Goal: Information Seeking & Learning: Find specific fact

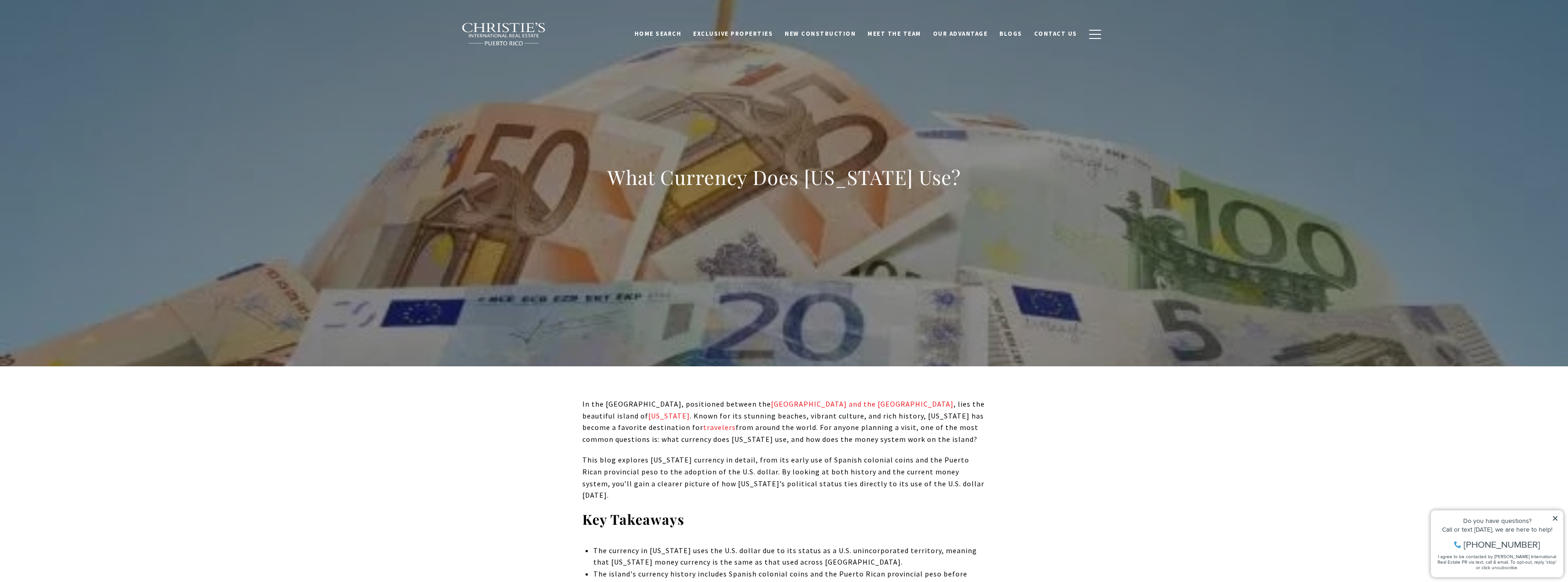
click at [635, 479] on p "This blog explores [US_STATE] currency in detail, from its early use of Spanish…" at bounding box center [784, 477] width 404 height 47
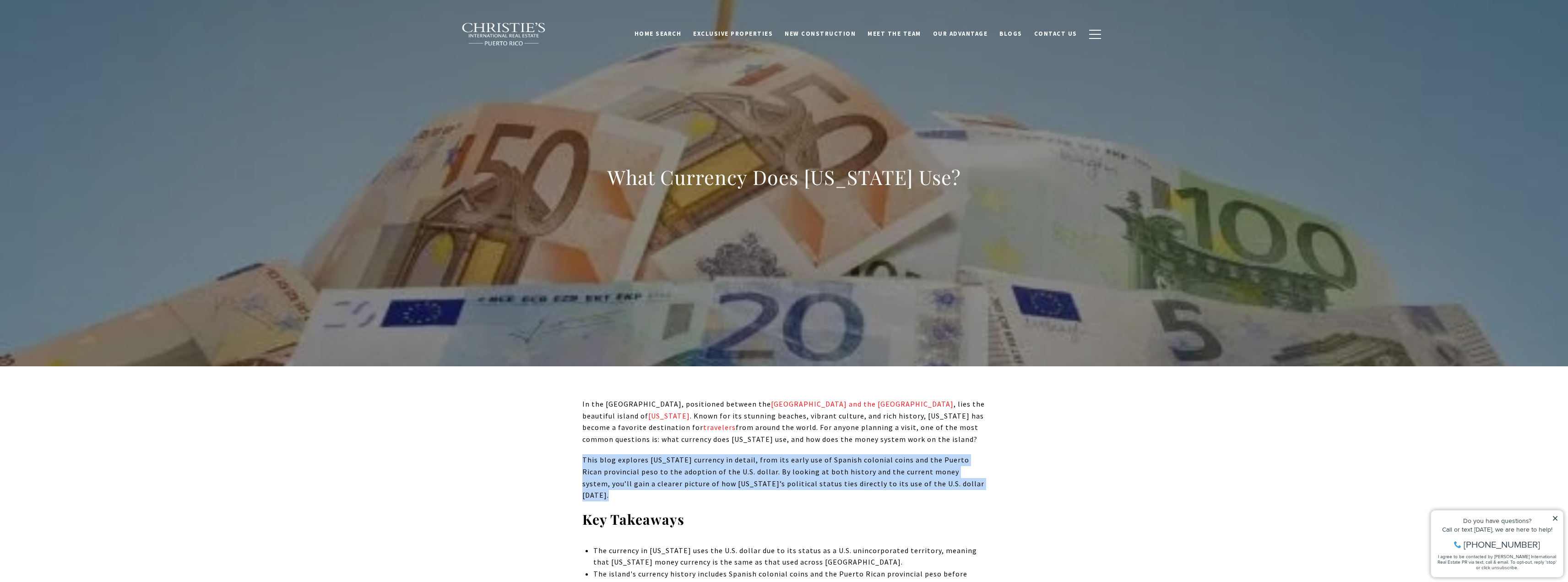
click at [635, 479] on p "This blog explores [US_STATE] currency in detail, from its early use of Spanish…" at bounding box center [784, 477] width 404 height 47
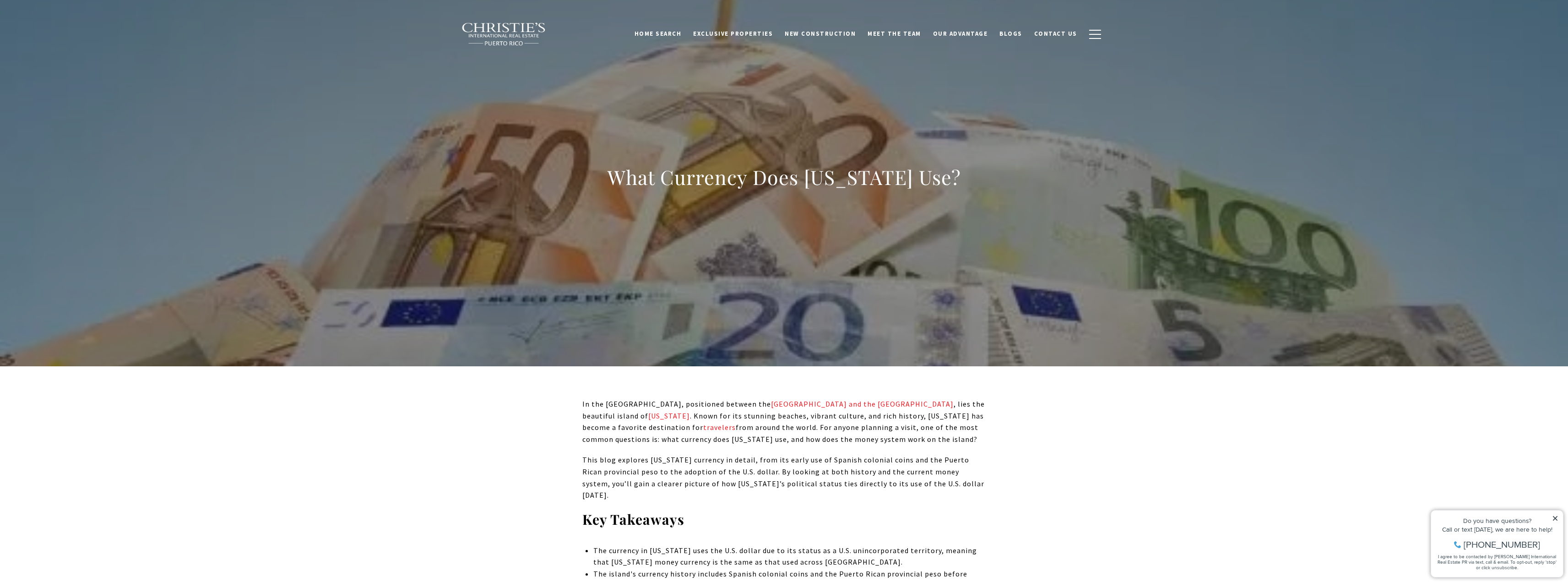
click at [623, 546] on li "The currency in [US_STATE] uses the U.S. dollar due to its status as a U.S. uni…" at bounding box center [789, 556] width 392 height 23
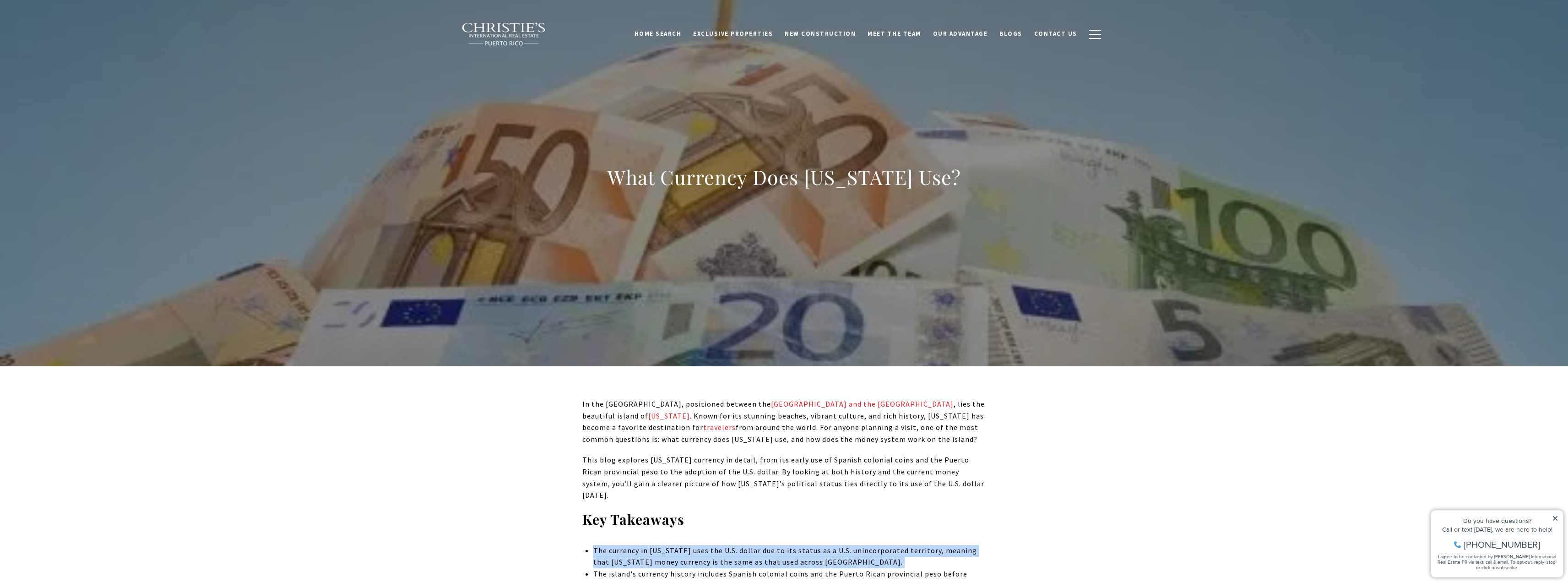
click at [623, 546] on li "The currency in [US_STATE] uses the U.S. dollar due to its status as a U.S. uni…" at bounding box center [789, 556] width 392 height 23
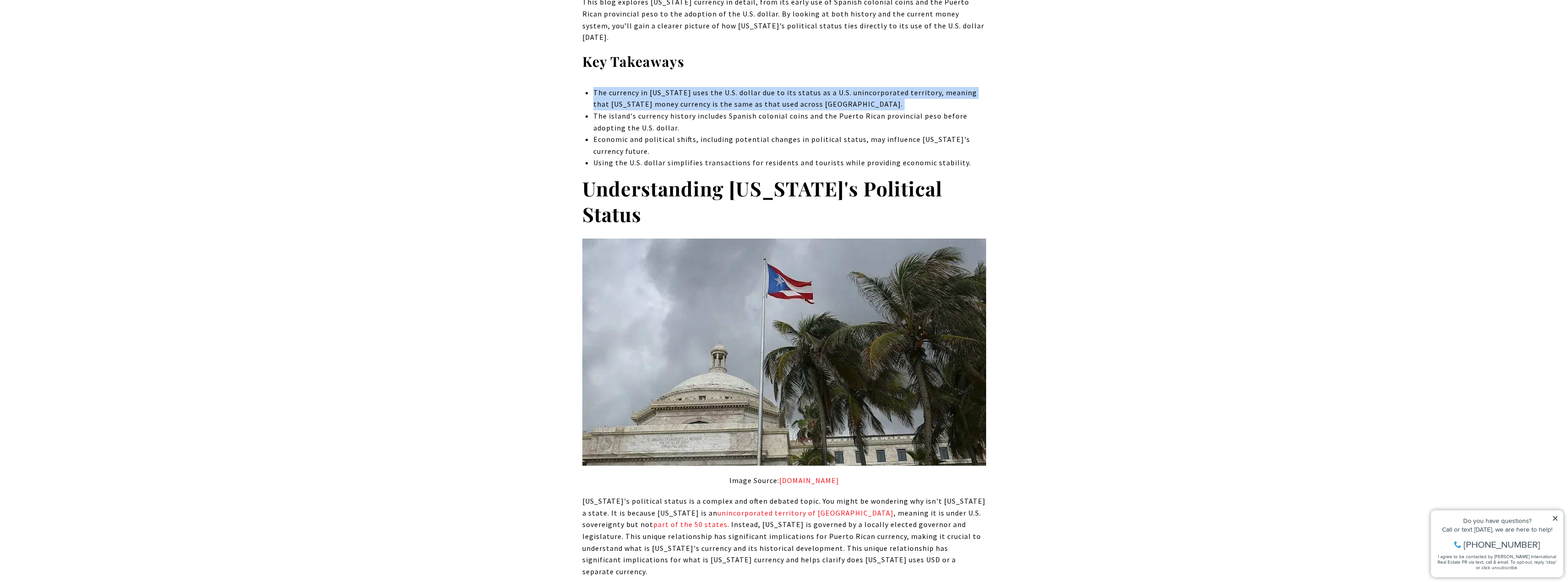
scroll to position [549, 0]
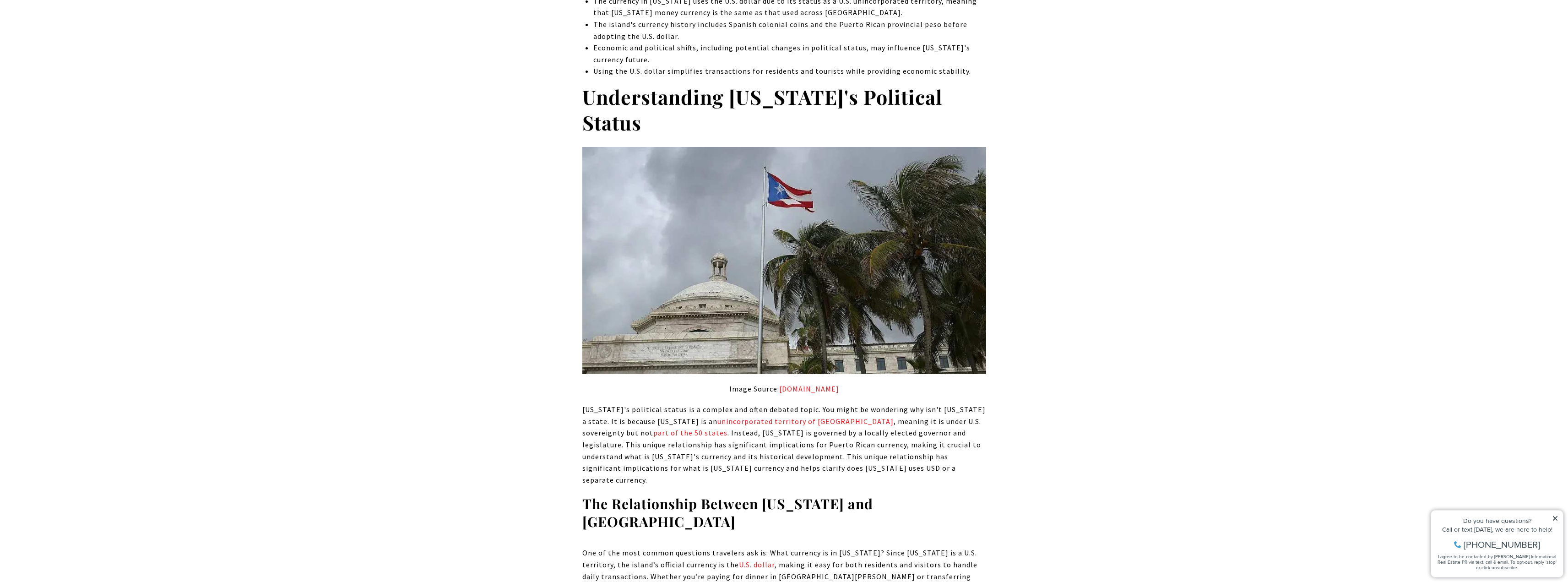
click at [649, 547] on p "One of the most common questions travelers ask is: What currency is in [US_STAT…" at bounding box center [784, 576] width 404 height 59
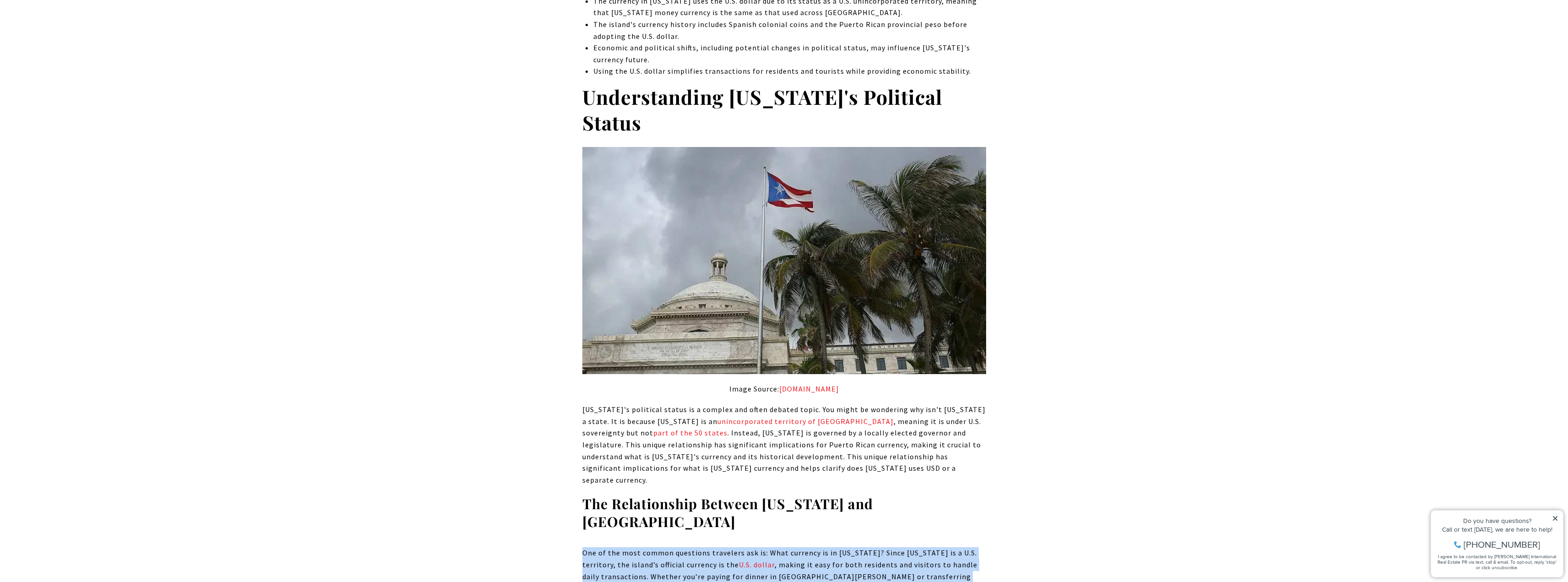
click at [649, 547] on p "One of the most common questions travelers ask is: What currency is in [US_STAT…" at bounding box center [784, 576] width 404 height 59
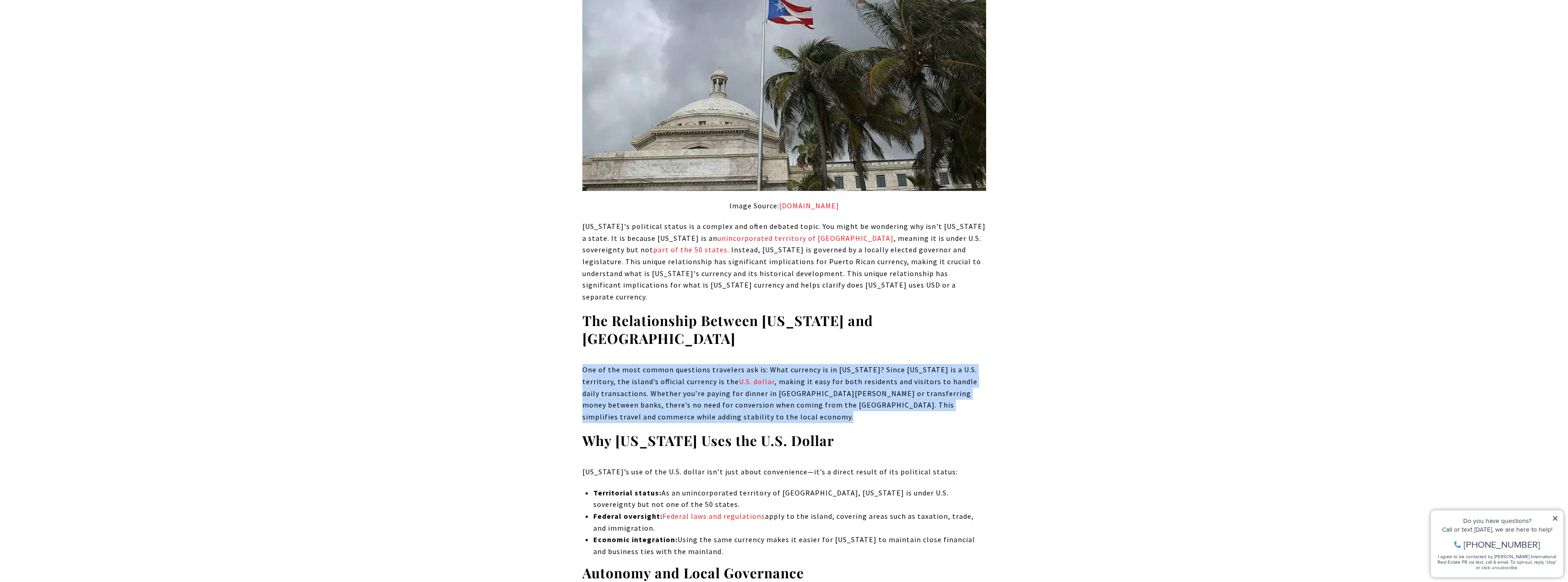
click at [625, 364] on p "One of the most common questions travelers ask is: What currency is in [US_STAT…" at bounding box center [784, 393] width 404 height 59
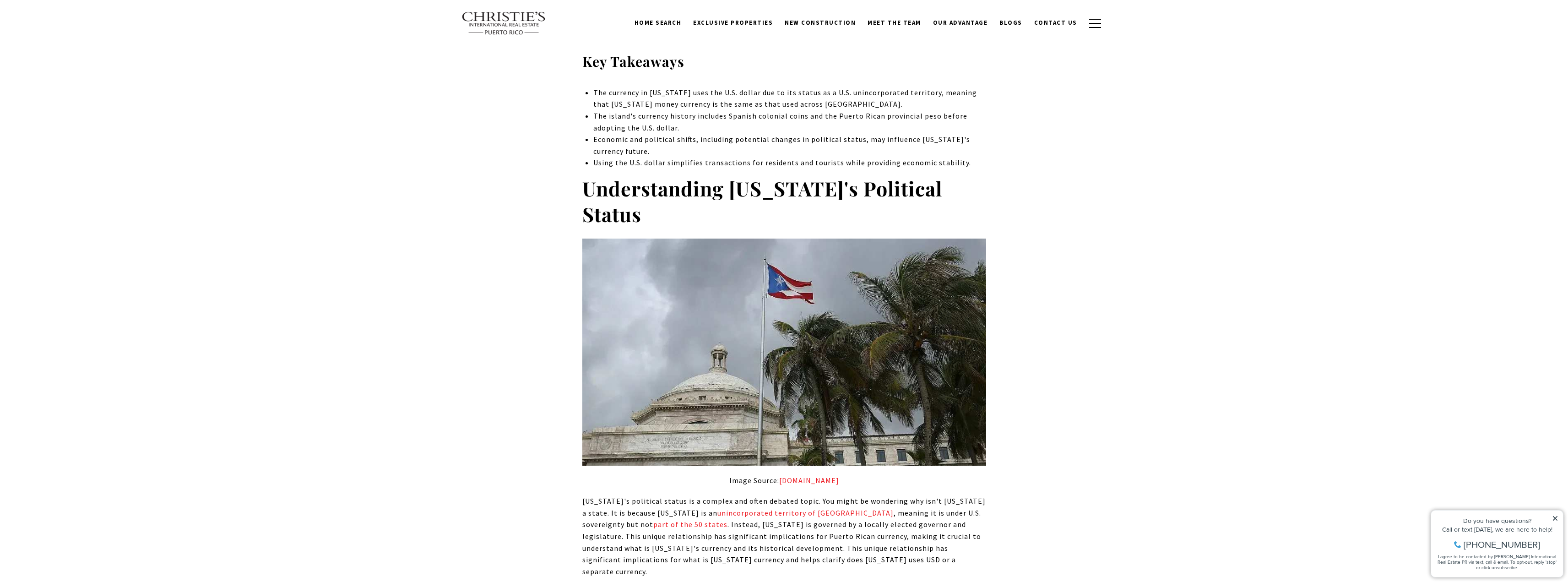
scroll to position [595, 0]
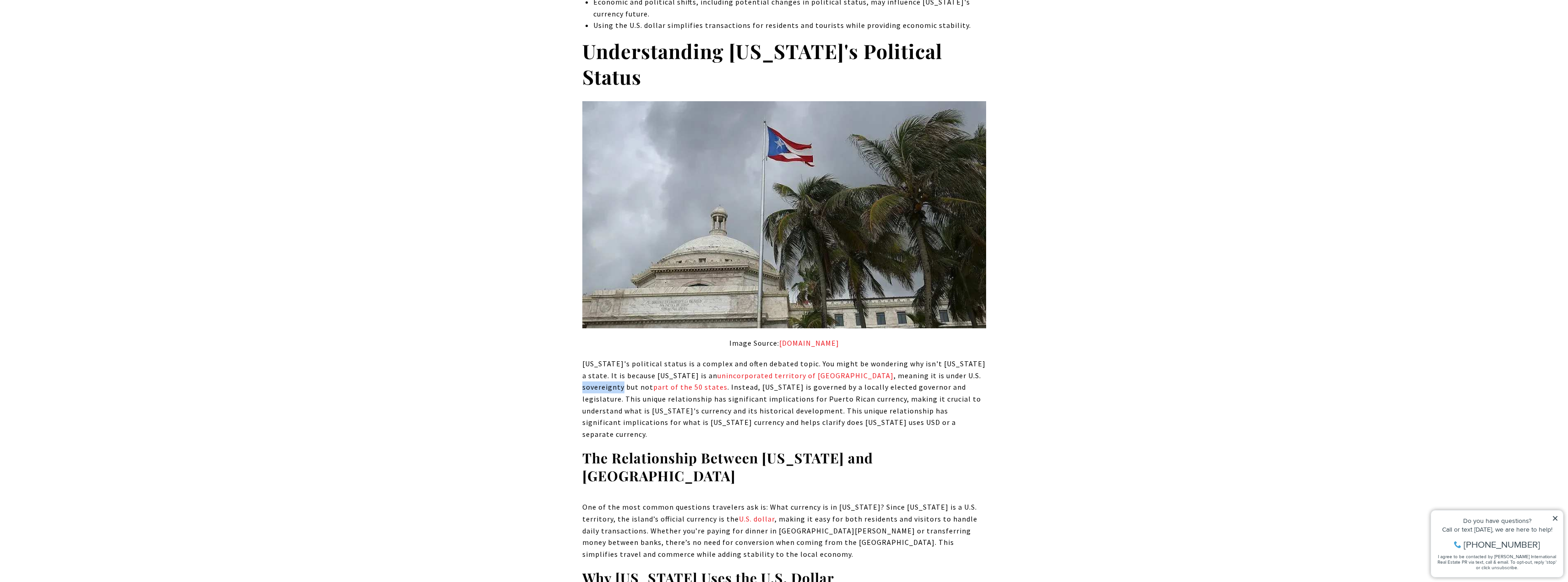
drag, startPoint x: 621, startPoint y: 378, endPoint x: 583, endPoint y: 378, distance: 38.0
click at [583, 378] on span "[US_STATE]'s political status is a complex and often debated topic. You might b…" at bounding box center [784, 398] width 404 height 79
copy span "sovereignty"
